Goal: Information Seeking & Learning: Learn about a topic

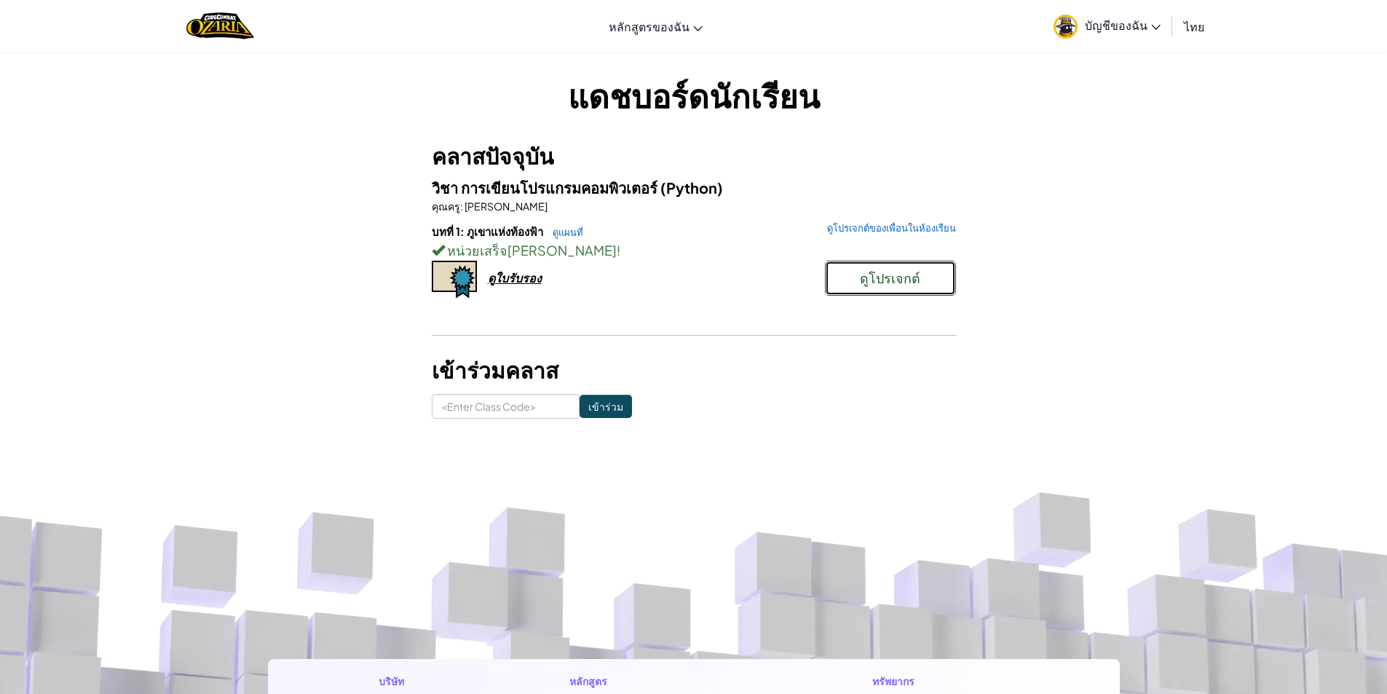
click at [869, 274] on span "ดูโปรเจกต์" at bounding box center [890, 277] width 60 height 17
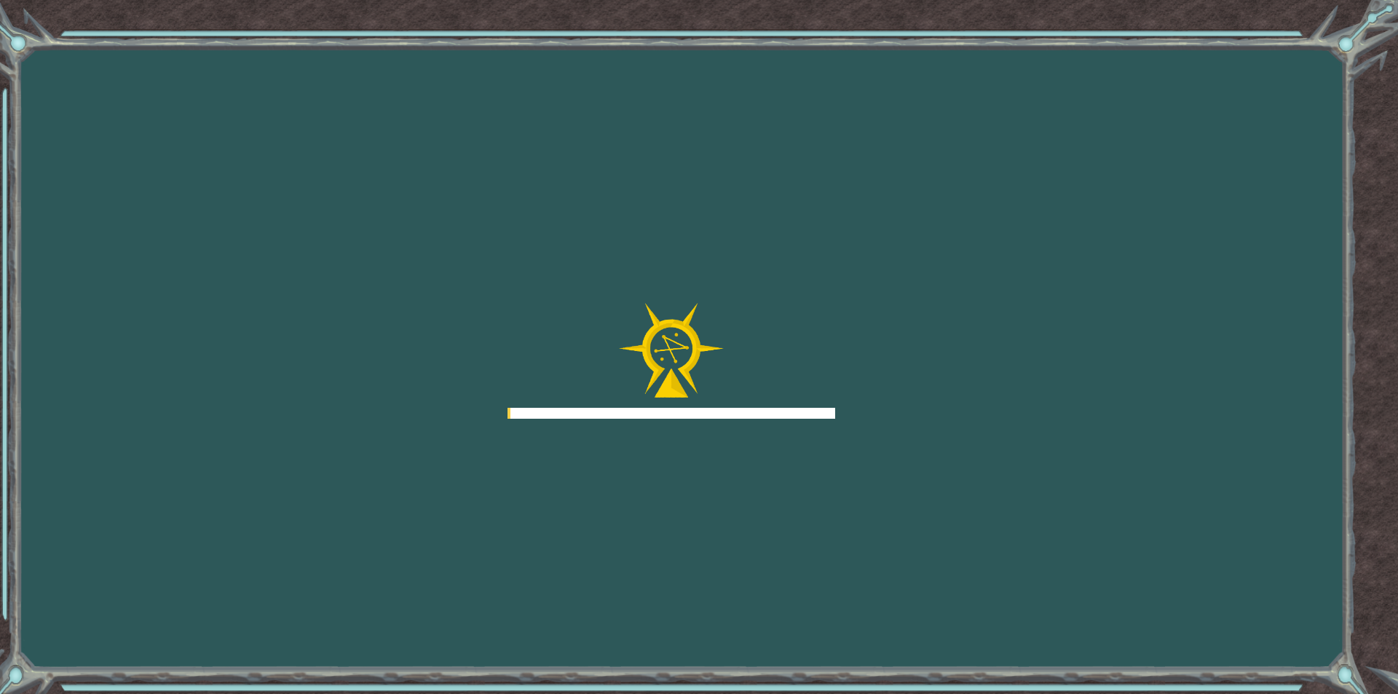
click at [528, 283] on div "Goals เกิดข้อผิดพลาดในการโหลดจากเซิร์ฟเวอร์ [PERSON_NAME]รีเฟรชหน้า คุณต้องเข้า…" at bounding box center [699, 347] width 1398 height 694
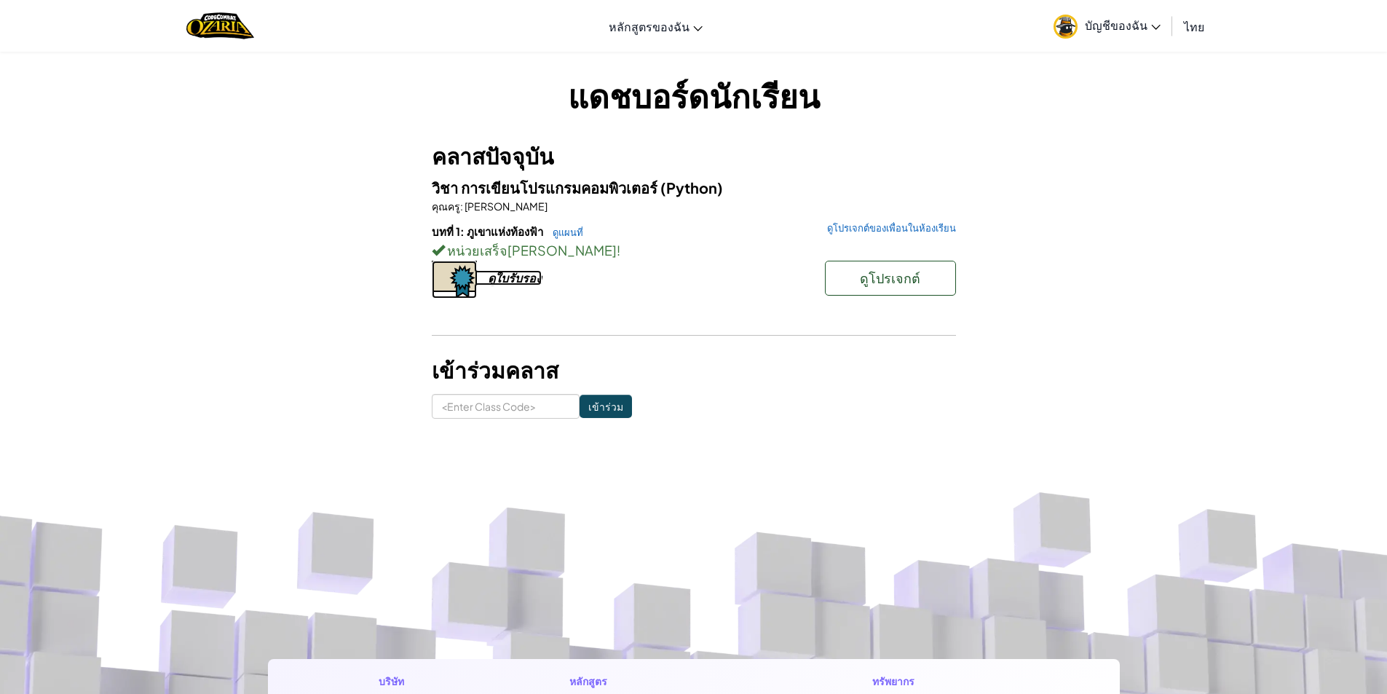
click at [526, 280] on div "ดูใบรับรอง" at bounding box center [515, 277] width 54 height 15
